Goal: Transaction & Acquisition: Book appointment/travel/reservation

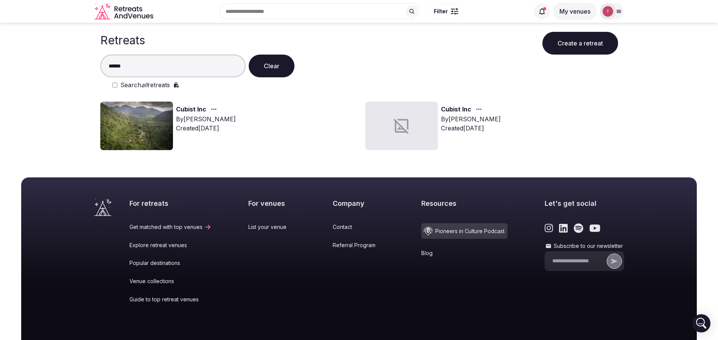
type input "******"
click at [156, 122] on img at bounding box center [136, 125] width 73 height 48
click at [144, 124] on img at bounding box center [136, 125] width 73 height 48
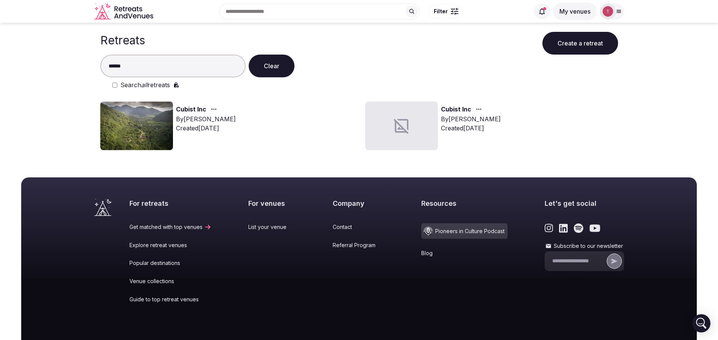
click at [144, 124] on img at bounding box center [136, 125] width 73 height 48
click at [181, 109] on link "Cubist Inc" at bounding box center [191, 109] width 30 height 10
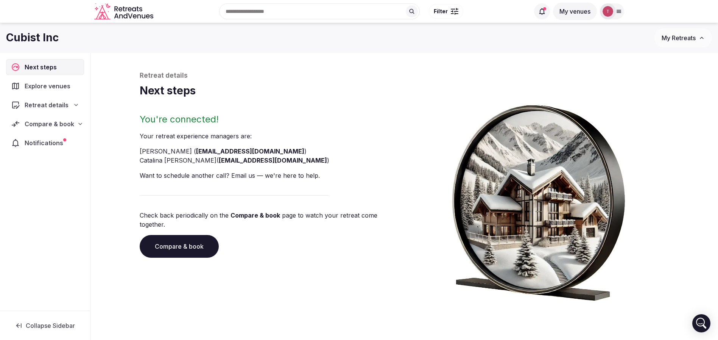
click at [194, 240] on link "Compare & book" at bounding box center [179, 246] width 79 height 23
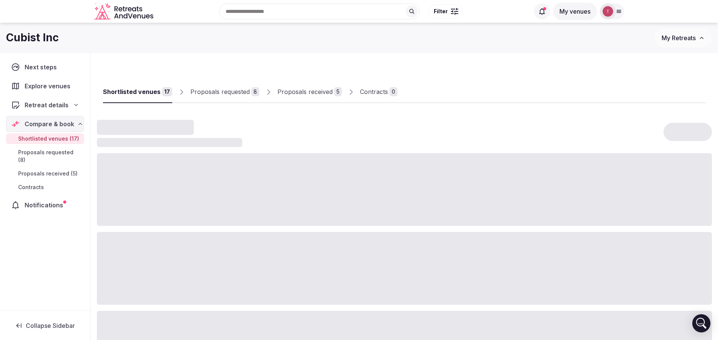
click at [318, 84] on link "Proposals received 5" at bounding box center [310, 92] width 64 height 22
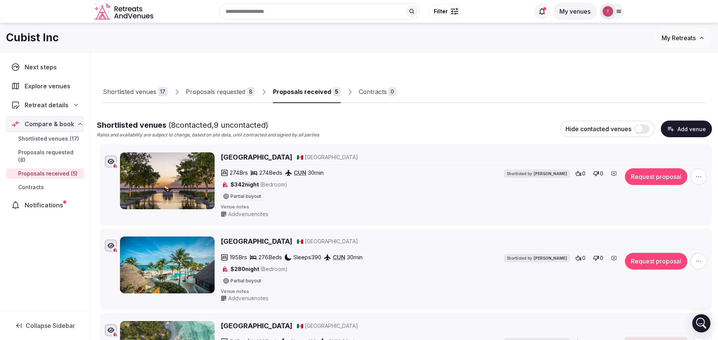
click at [317, 91] on div "Proposals received" at bounding box center [302, 91] width 58 height 9
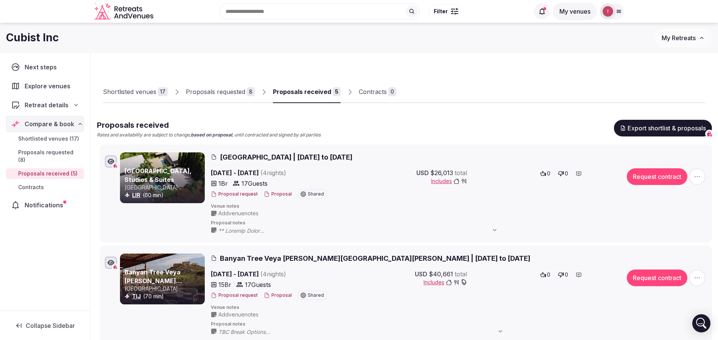
click at [270, 193] on button "Proposal" at bounding box center [278, 194] width 28 height 6
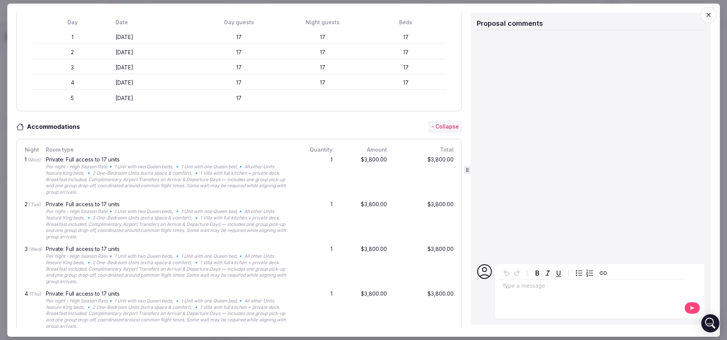
scroll to position [57, 0]
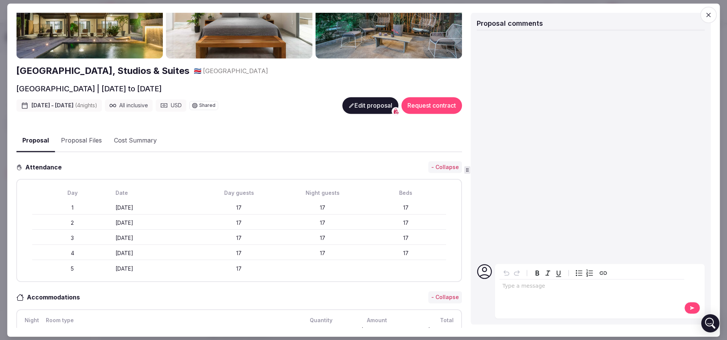
click at [85, 142] on button "Proposal Files" at bounding box center [81, 141] width 53 height 22
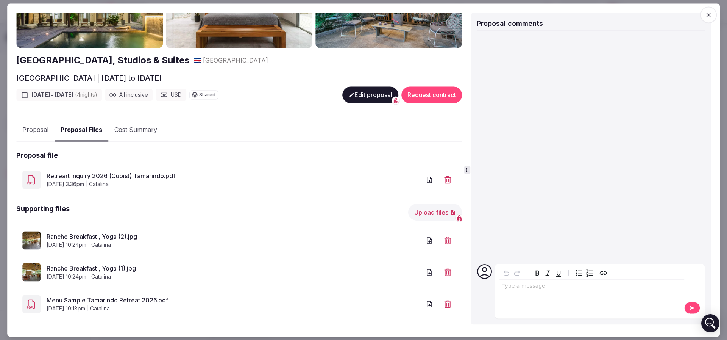
scroll to position [73, 0]
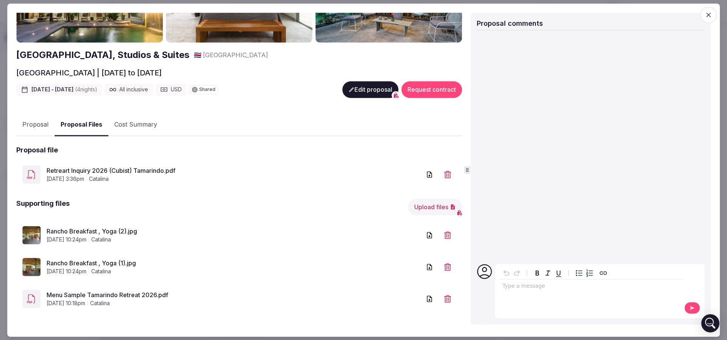
click at [159, 166] on link "Retreart Inquiry 2026 (Cubist) Tamarindo.pdf" at bounding box center [234, 170] width 374 height 9
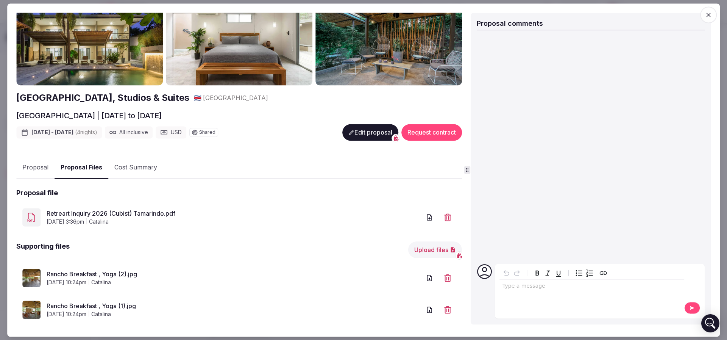
scroll to position [16, 0]
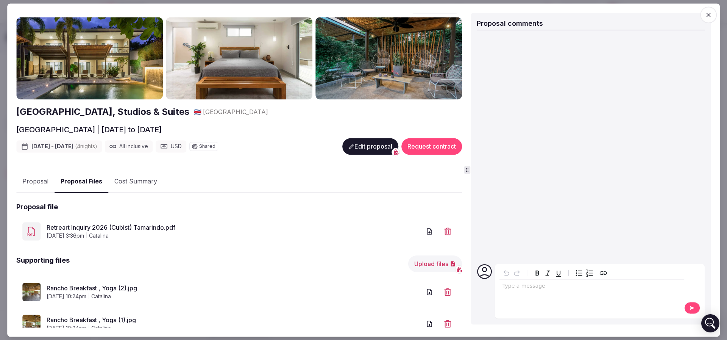
click at [37, 179] on button "Proposal" at bounding box center [35, 182] width 38 height 22
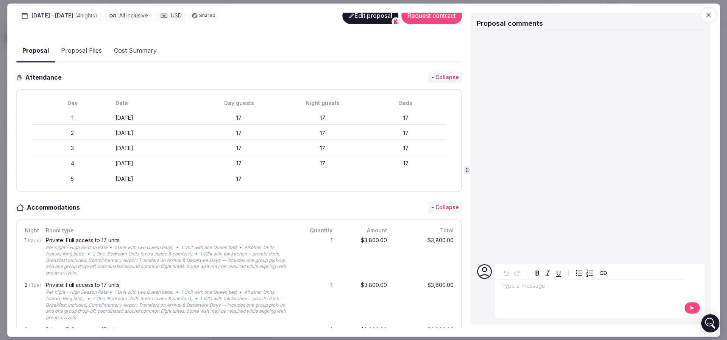
scroll to position [186, 0]
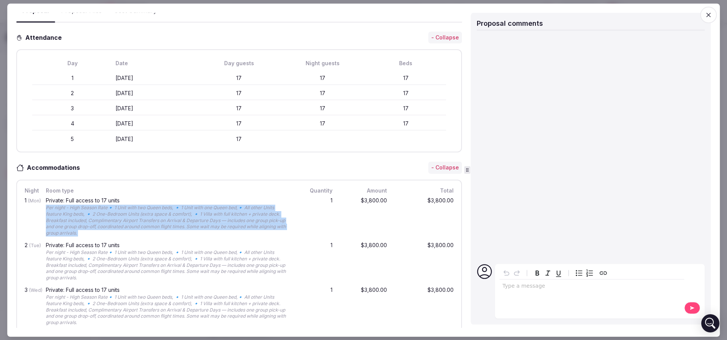
drag, startPoint x: 45, startPoint y: 204, endPoint x: 287, endPoint y: 226, distance: 242.6
click at [287, 226] on div "1 (Mon) Private: Full access to 17 units Per night - High Season Rate🔹 1 Unit w…" at bounding box center [239, 217] width 432 height 45
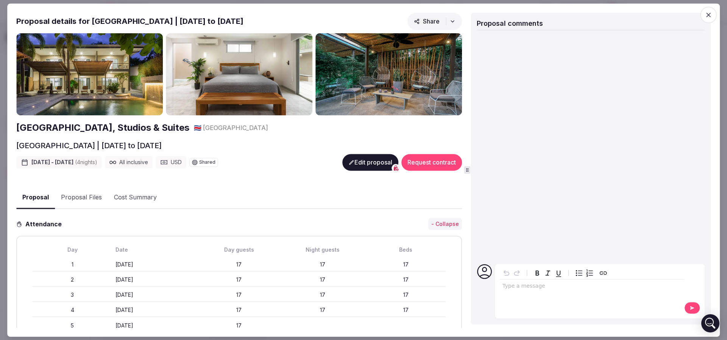
click at [95, 77] on img at bounding box center [89, 74] width 147 height 83
click at [98, 76] on img at bounding box center [89, 74] width 147 height 83
click at [79, 128] on h2 "Tamarindo Bay Boutique Hotel, Studios & Suites" at bounding box center [102, 128] width 173 height 13
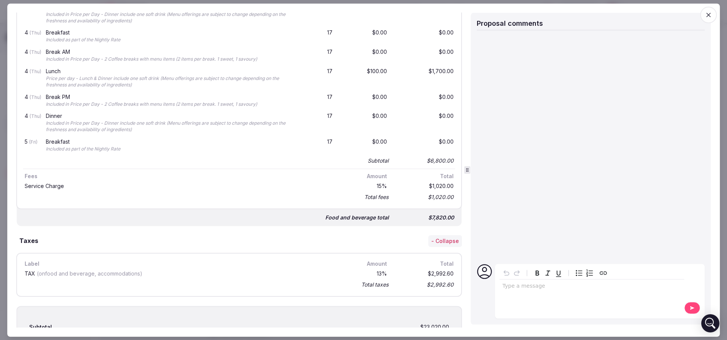
scroll to position [1046, 0]
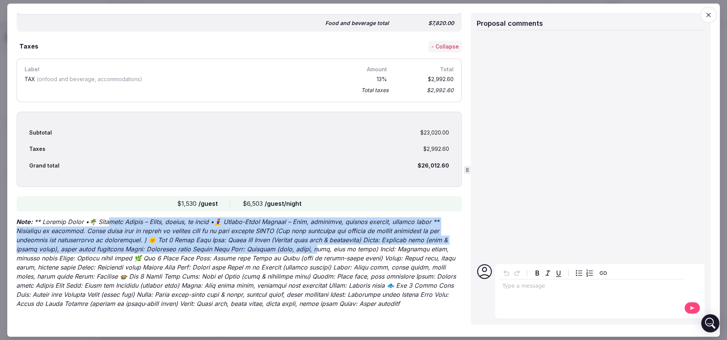
drag, startPoint x: 111, startPoint y: 215, endPoint x: 294, endPoint y: 248, distance: 186.2
click at [294, 248] on p "Note:" at bounding box center [239, 262] width 446 height 91
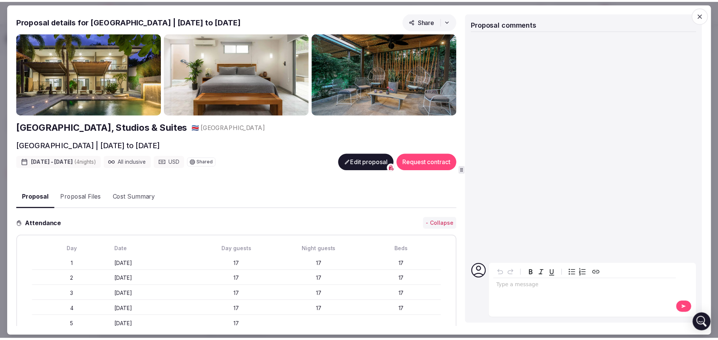
scroll to position [0, 0]
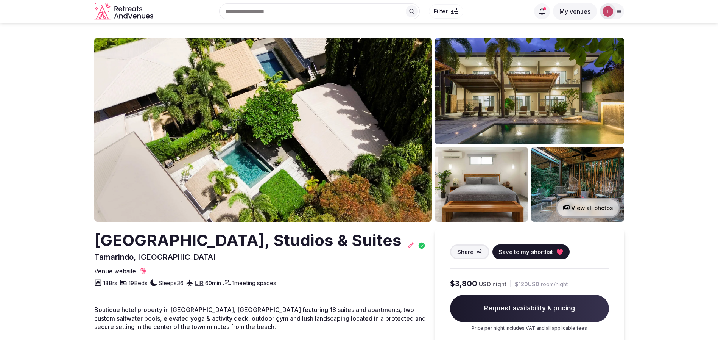
click at [248, 123] on img at bounding box center [263, 130] width 338 height 184
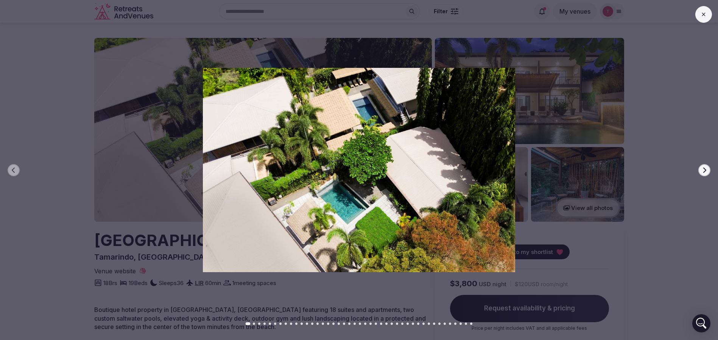
click at [710, 170] on button "Next slide" at bounding box center [705, 170] width 12 height 12
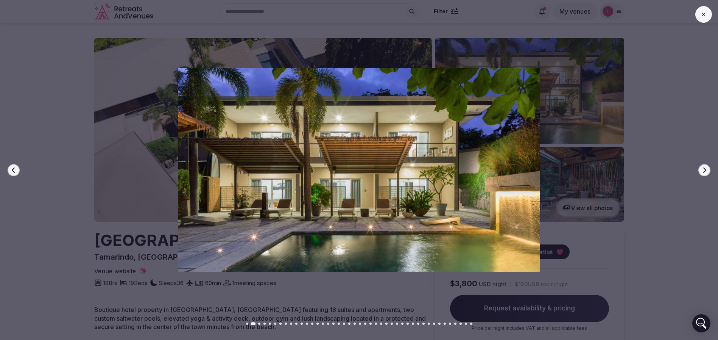
click at [710, 170] on button "Next slide" at bounding box center [705, 170] width 12 height 12
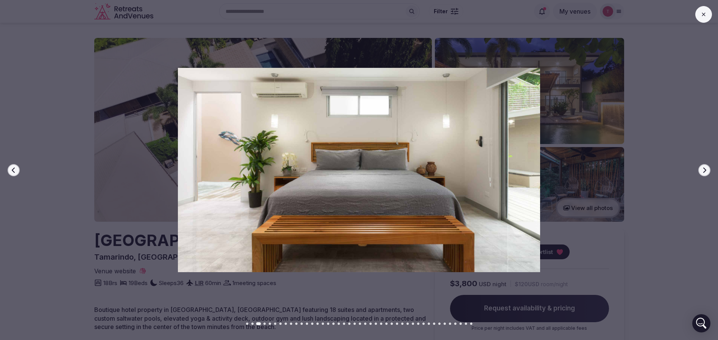
click at [710, 170] on button "Next slide" at bounding box center [705, 170] width 12 height 12
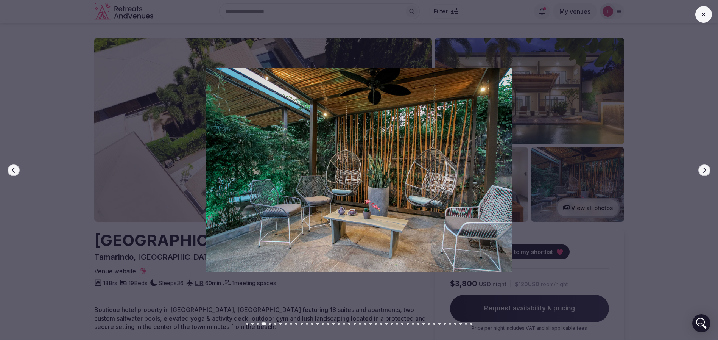
click at [710, 170] on button "Next slide" at bounding box center [705, 170] width 12 height 12
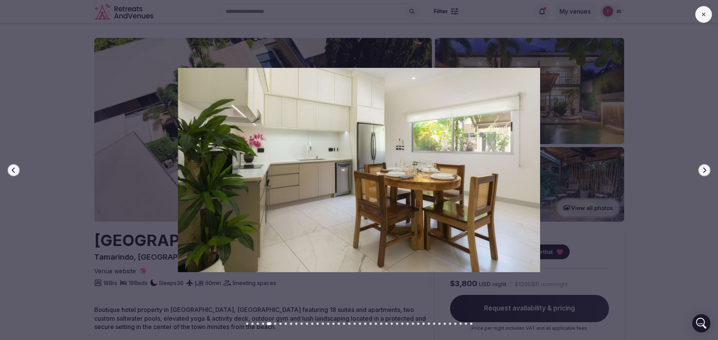
click at [710, 170] on button "Next slide" at bounding box center [705, 170] width 12 height 12
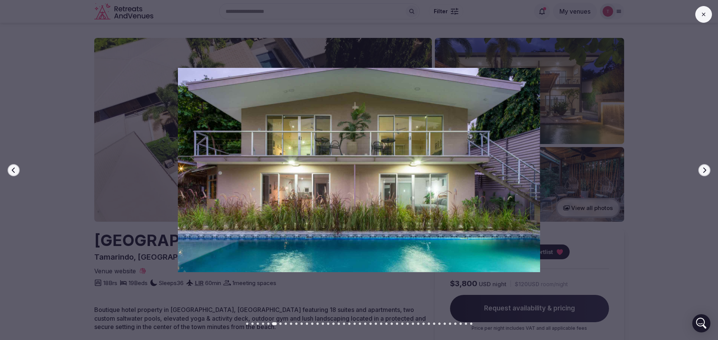
click at [710, 170] on button "Next slide" at bounding box center [705, 170] width 12 height 12
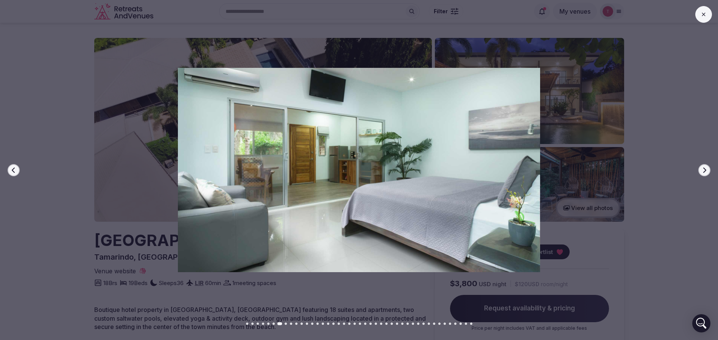
click at [710, 170] on button "Next slide" at bounding box center [705, 170] width 12 height 12
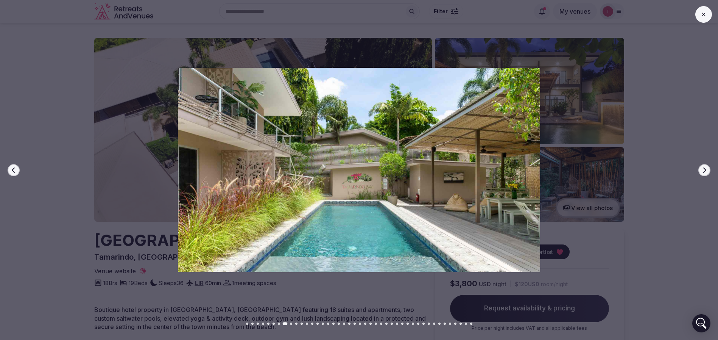
click at [710, 170] on button "Next slide" at bounding box center [705, 170] width 12 height 12
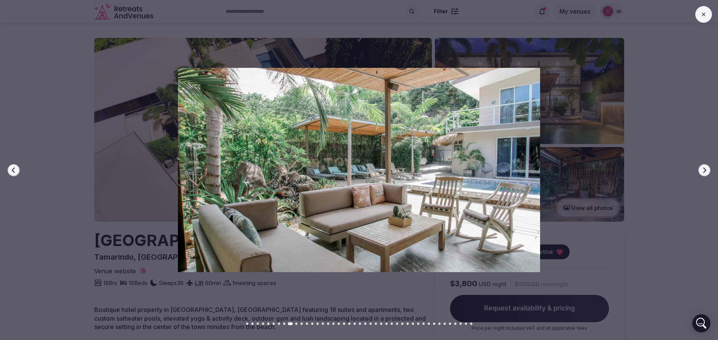
click at [710, 170] on button "Next slide" at bounding box center [705, 170] width 12 height 12
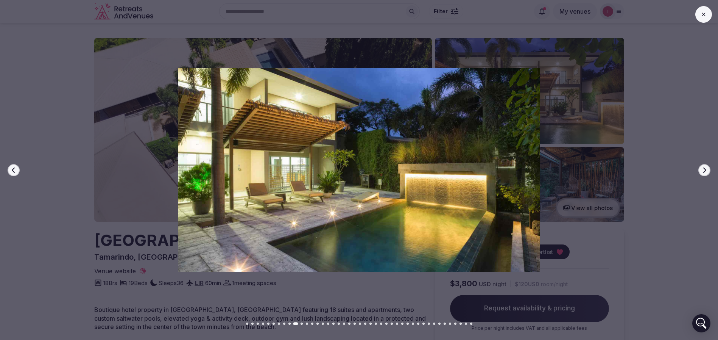
click at [710, 170] on button "Next slide" at bounding box center [705, 170] width 12 height 12
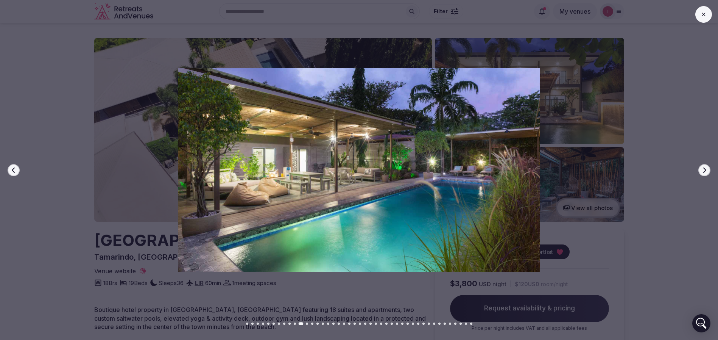
click at [710, 170] on button "Next slide" at bounding box center [705, 170] width 12 height 12
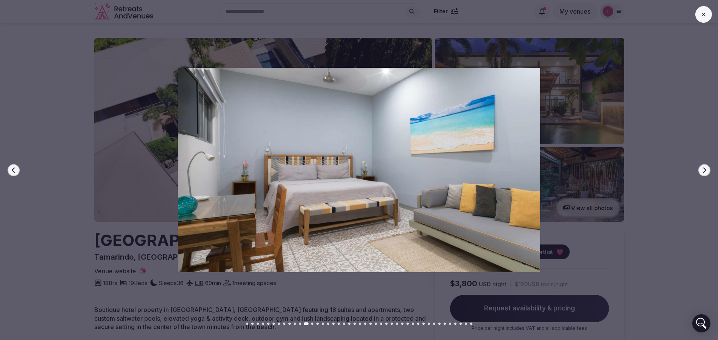
click at [710, 170] on button "Next slide" at bounding box center [705, 170] width 12 height 12
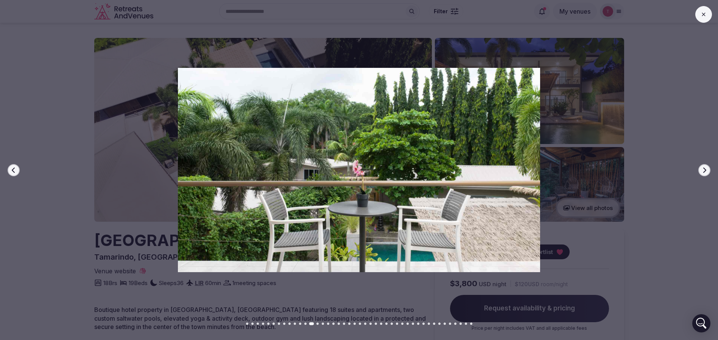
click at [710, 170] on button "Next slide" at bounding box center [705, 170] width 12 height 12
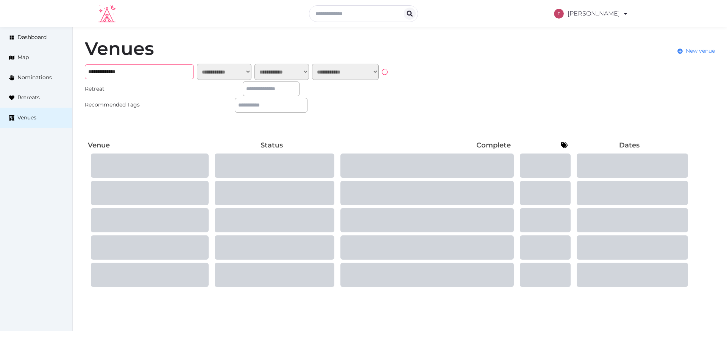
click at [155, 71] on input "**********" at bounding box center [139, 71] width 109 height 15
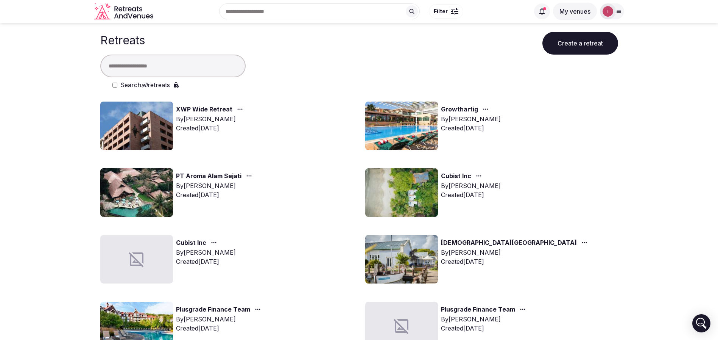
click at [138, 66] on input "text" at bounding box center [172, 66] width 145 height 23
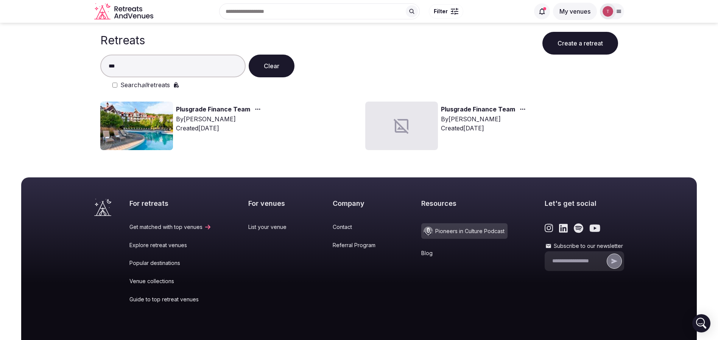
type input "***"
click at [150, 119] on img at bounding box center [136, 125] width 73 height 48
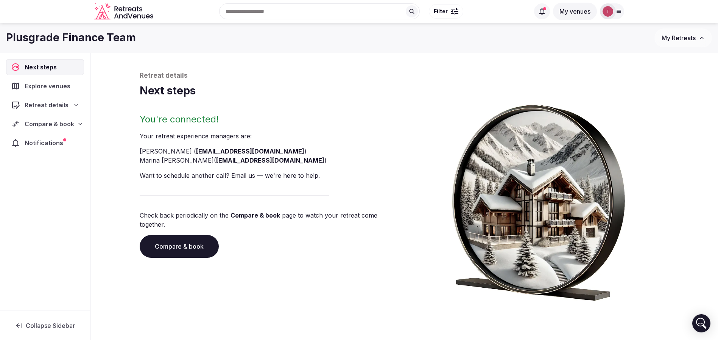
click at [199, 246] on link "Compare & book" at bounding box center [179, 246] width 79 height 23
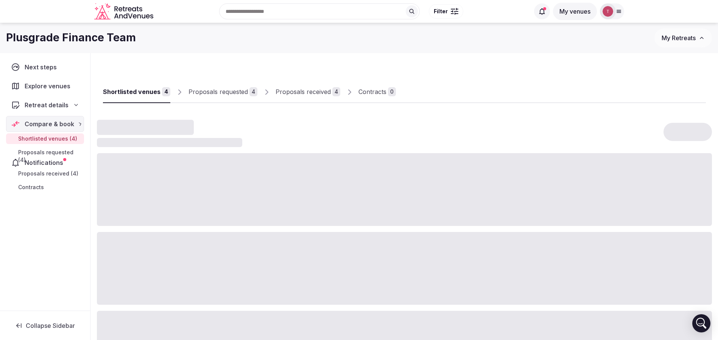
click at [199, 246] on div at bounding box center [404, 268] width 615 height 73
click at [199, 245] on div at bounding box center [404, 268] width 615 height 73
click at [316, 92] on div "Proposals received" at bounding box center [303, 91] width 55 height 9
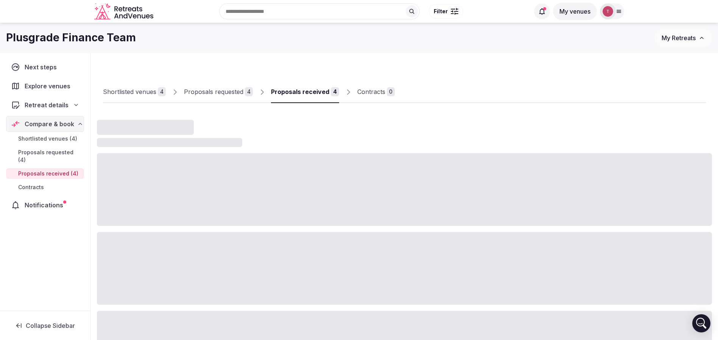
click at [316, 92] on div "Proposals received" at bounding box center [300, 91] width 58 height 9
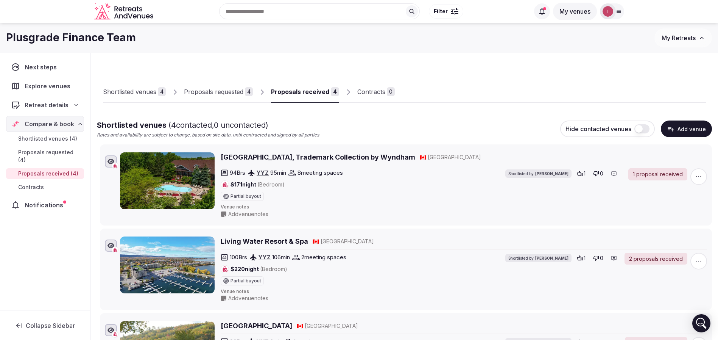
click at [306, 91] on div "Proposals received" at bounding box center [300, 91] width 58 height 9
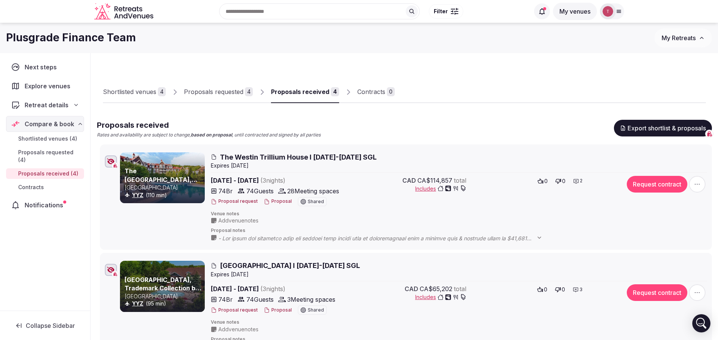
click at [273, 200] on button "Proposal" at bounding box center [278, 201] width 28 height 6
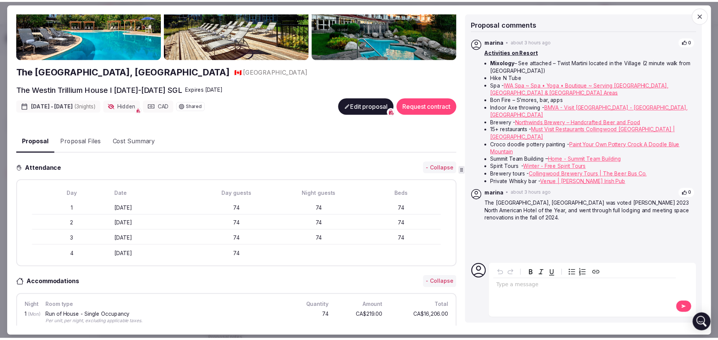
scroll to position [114, 0]
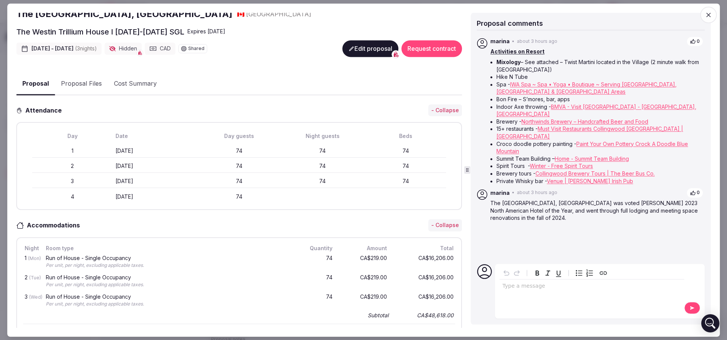
drag, startPoint x: 56, startPoint y: 148, endPoint x: 153, endPoint y: 146, distance: 97.3
click at [153, 146] on div "1 Monday March 16th 74 74 74" at bounding box center [239, 151] width 414 height 14
click at [153, 147] on div "Monday March 16th" at bounding box center [155, 151] width 80 height 8
drag, startPoint x: 69, startPoint y: 148, endPoint x: 85, endPoint y: 148, distance: 15.9
click at [85, 148] on div "1" at bounding box center [72, 151] width 80 height 8
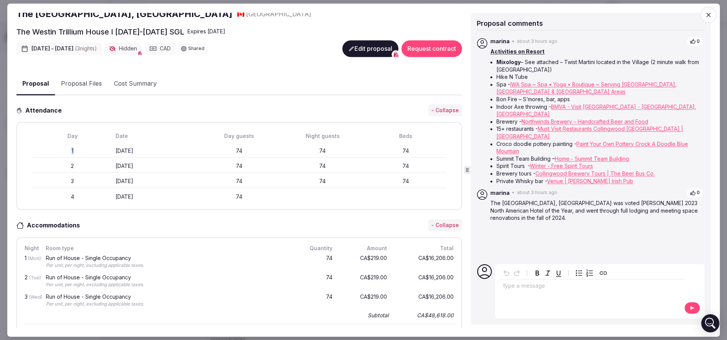
click at [85, 148] on div "1" at bounding box center [72, 151] width 80 height 8
drag, startPoint x: 107, startPoint y: 148, endPoint x: 247, endPoint y: 151, distance: 140.1
click at [247, 151] on div "1 Monday March 16th 74 74 74" at bounding box center [239, 151] width 414 height 14
drag, startPoint x: 114, startPoint y: 163, endPoint x: 336, endPoint y: 165, distance: 222.3
click at [336, 165] on div "2 Tuesday March 17th 74 74 74" at bounding box center [239, 166] width 414 height 14
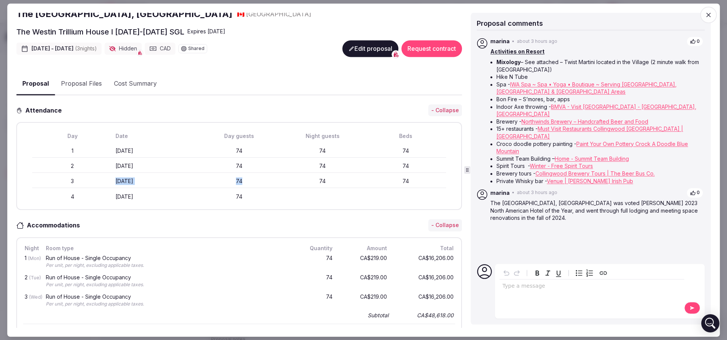
drag, startPoint x: 192, startPoint y: 174, endPoint x: 245, endPoint y: 175, distance: 52.3
click at [245, 175] on div "3 Wednesday March 18th 74 74 74" at bounding box center [239, 182] width 414 height 14
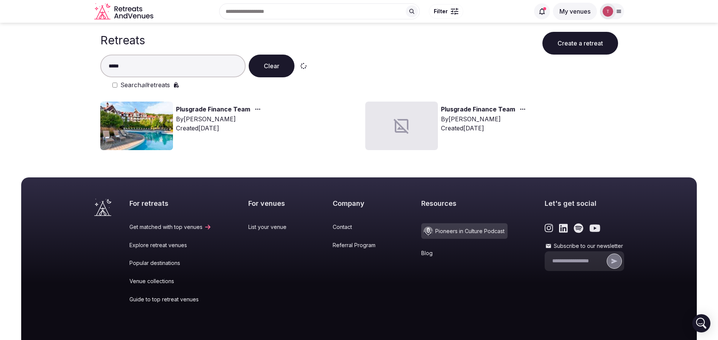
type input "*****"
click at [151, 129] on img at bounding box center [136, 125] width 73 height 48
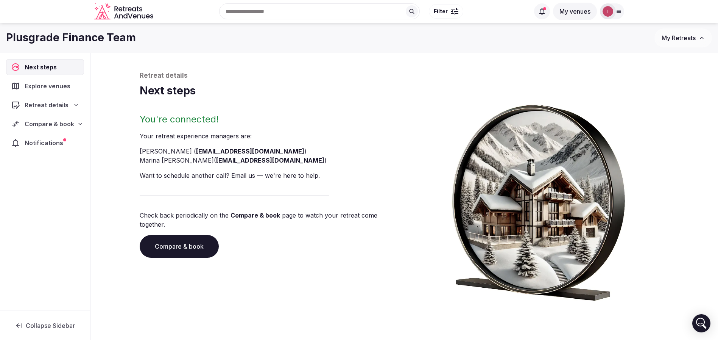
click at [211, 239] on link "Compare & book" at bounding box center [179, 246] width 79 height 23
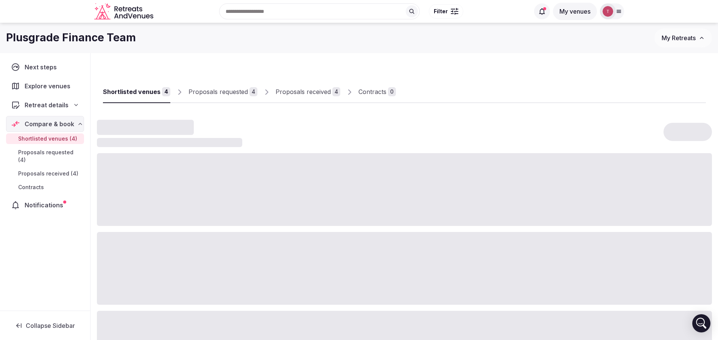
click at [304, 91] on div "Proposals received" at bounding box center [303, 91] width 55 height 9
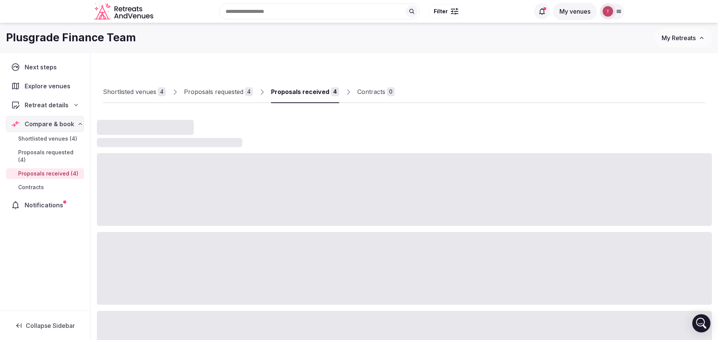
click at [304, 91] on div "Proposals received" at bounding box center [300, 91] width 58 height 9
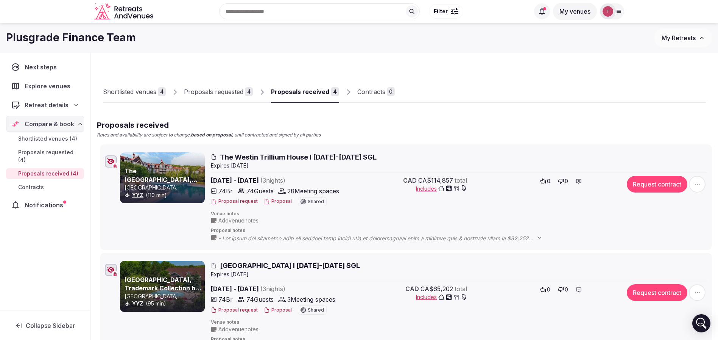
click at [304, 91] on div "Proposals received" at bounding box center [300, 91] width 58 height 9
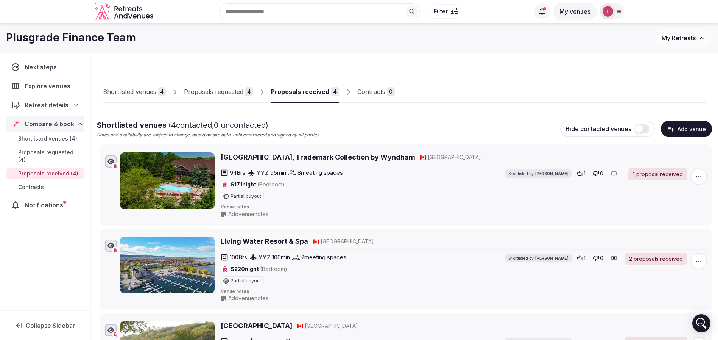
click at [320, 95] on div "Proposals received" at bounding box center [300, 91] width 58 height 9
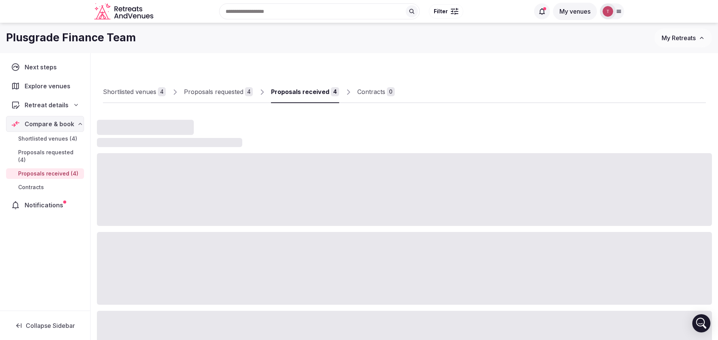
click at [320, 95] on div "Proposals received" at bounding box center [300, 91] width 58 height 9
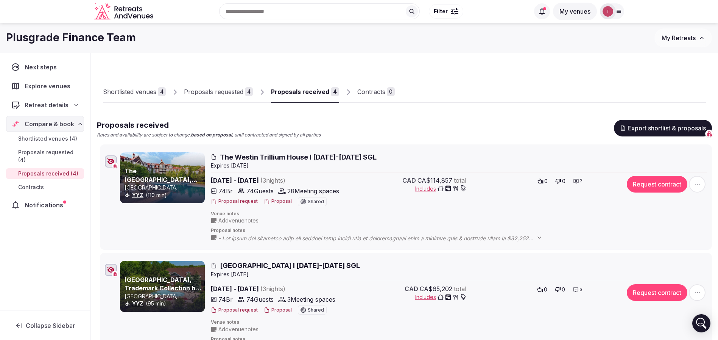
click at [279, 203] on button "Proposal" at bounding box center [278, 201] width 28 height 6
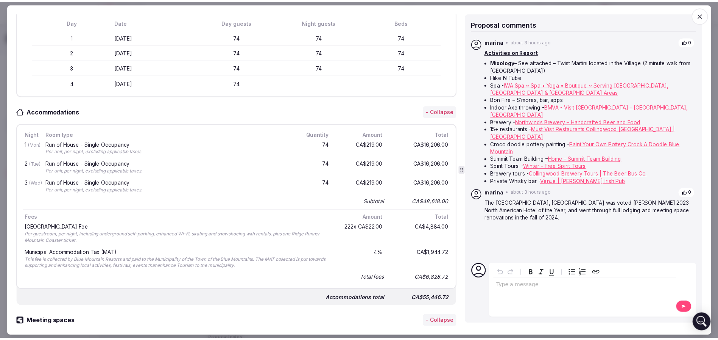
scroll to position [170, 0]
